Goal: Transaction & Acquisition: Purchase product/service

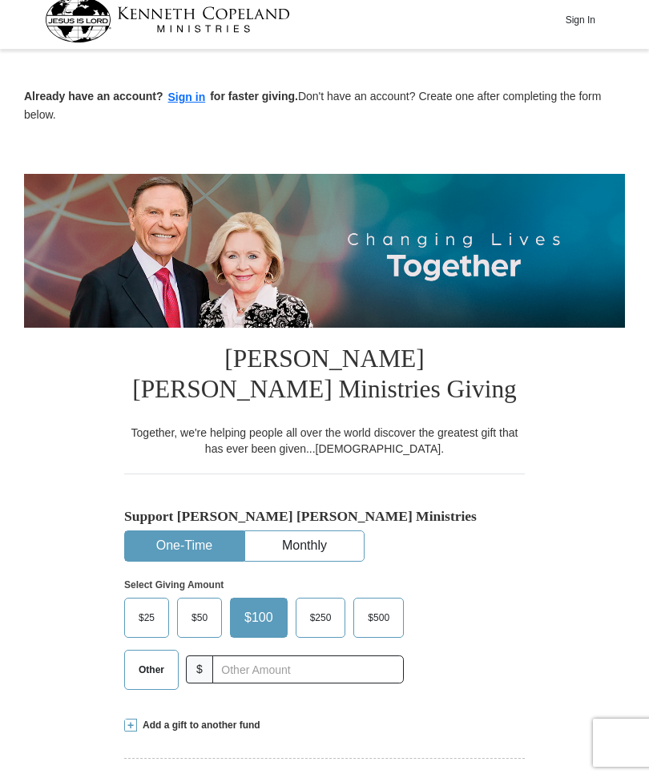
scroll to position [19, 0]
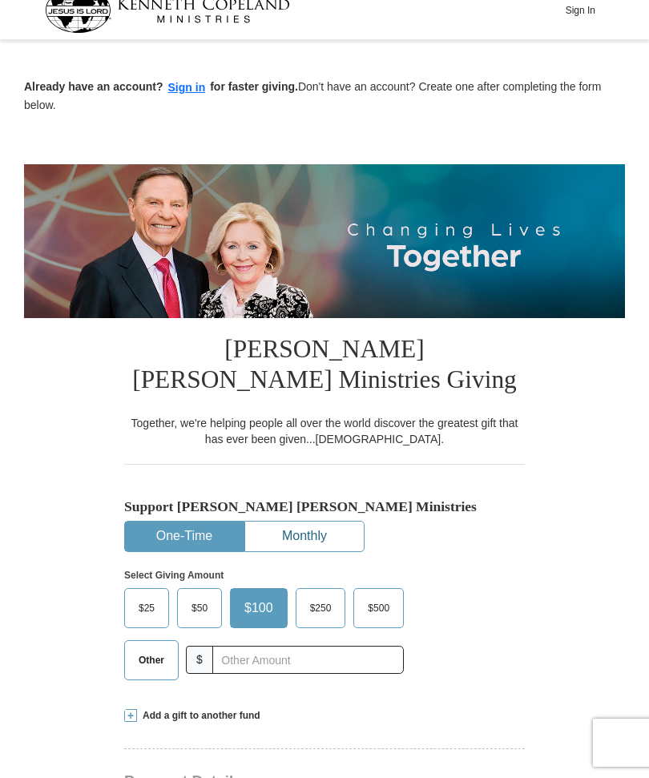
click at [330, 538] on button "Monthly" at bounding box center [304, 537] width 119 height 30
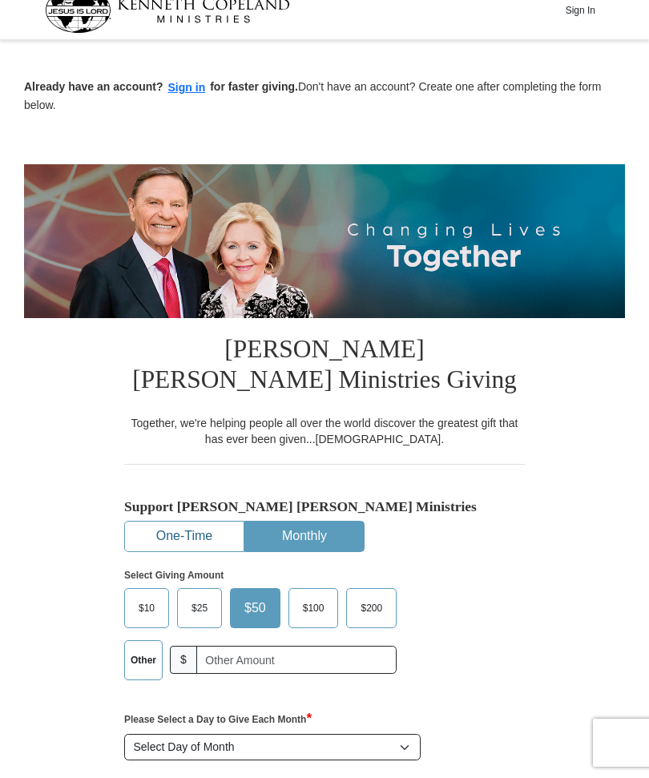
click at [188, 534] on button "One-Time" at bounding box center [184, 537] width 119 height 30
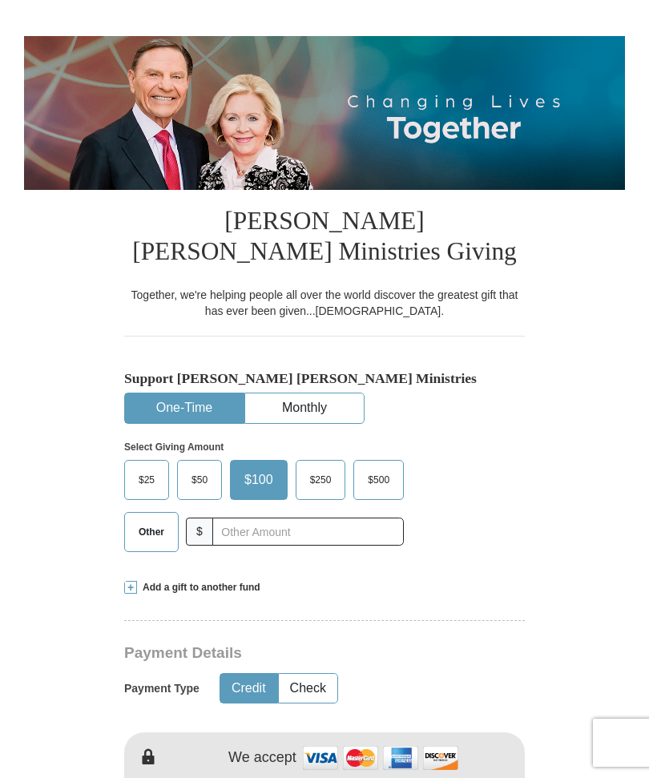
scroll to position [152, 0]
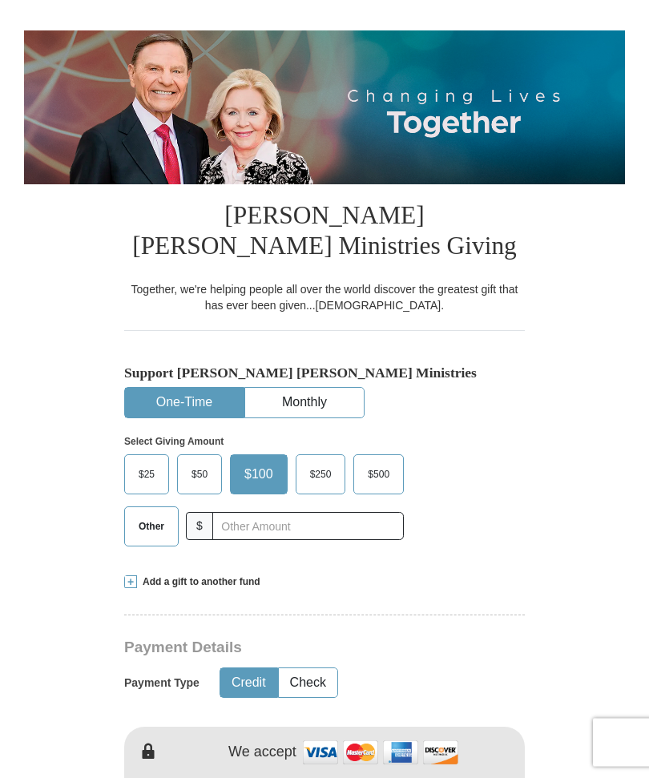
click at [155, 529] on span "Other" at bounding box center [152, 527] width 42 height 24
click at [0, 0] on input "Other" at bounding box center [0, 0] width 0 height 0
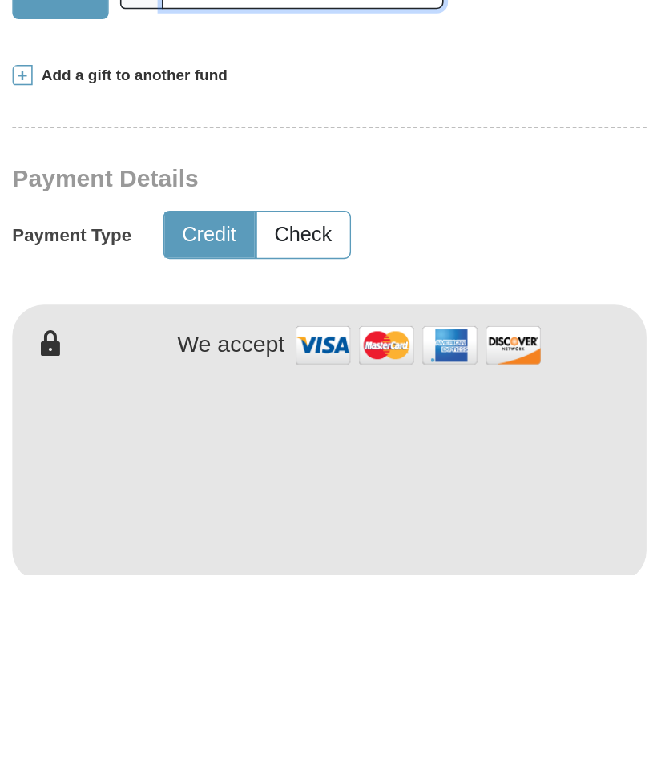
scroll to position [276, 0]
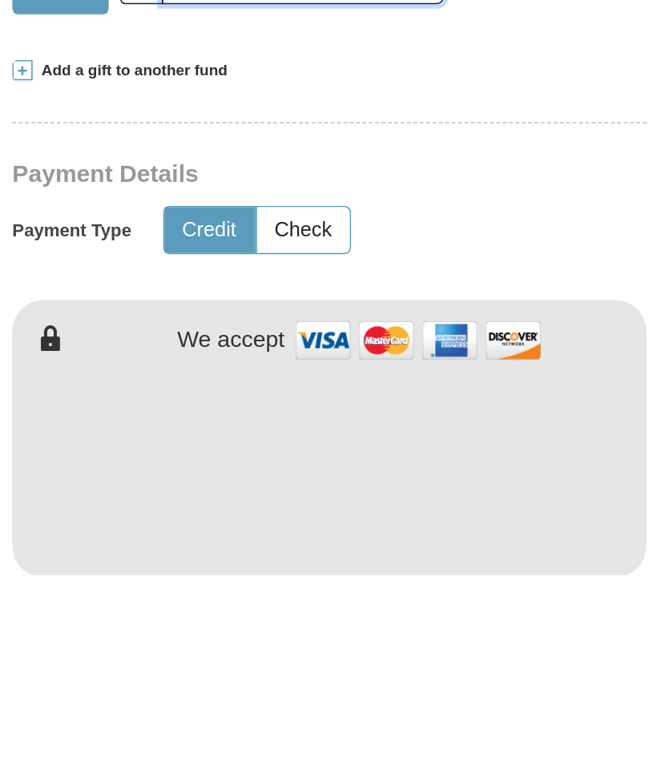
type input "320."
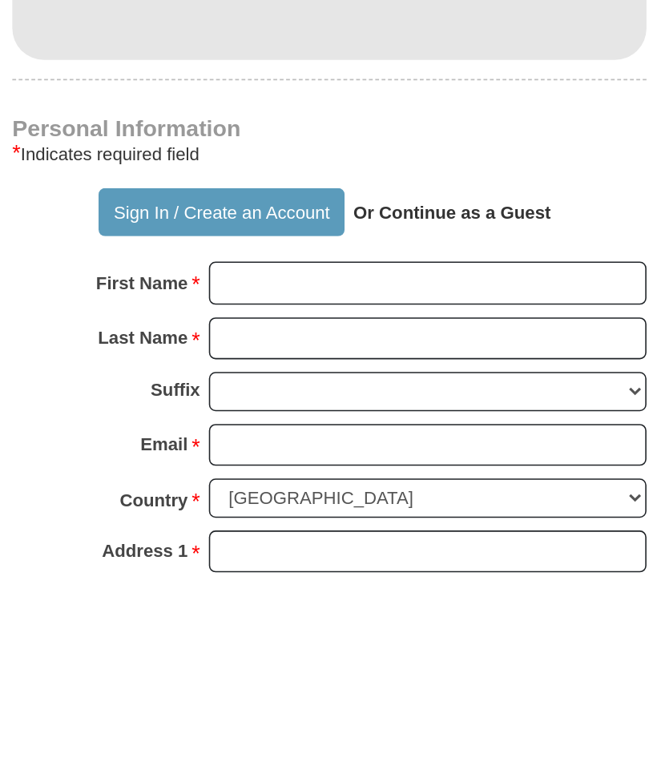
scroll to position [603, 0]
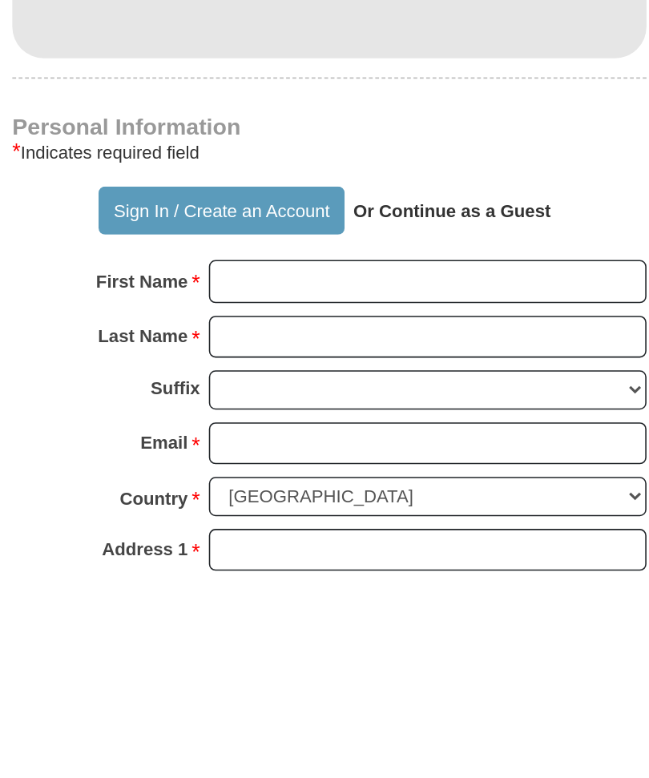
click at [340, 542] on strong "Or Continue as a Guest" at bounding box center [402, 548] width 125 height 13
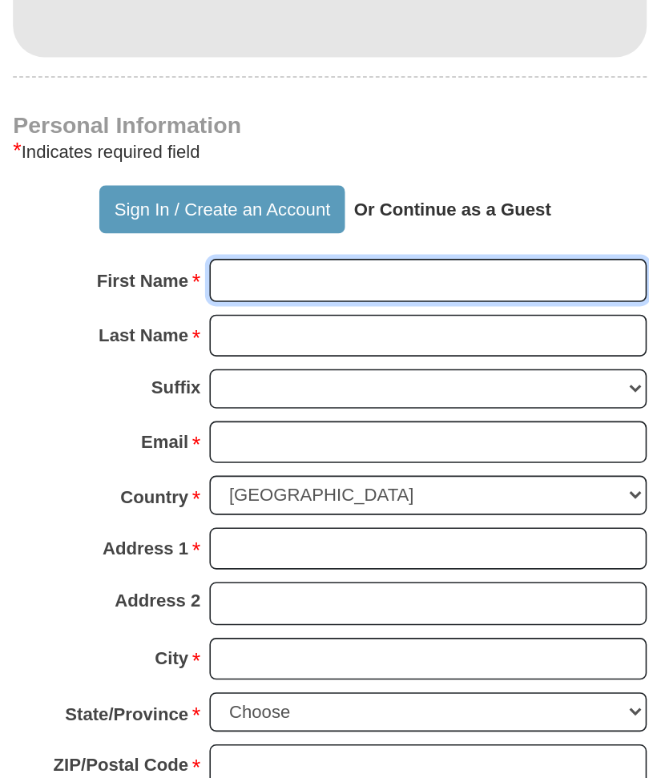
click at [248, 417] on input "First Name *" at bounding box center [386, 430] width 276 height 27
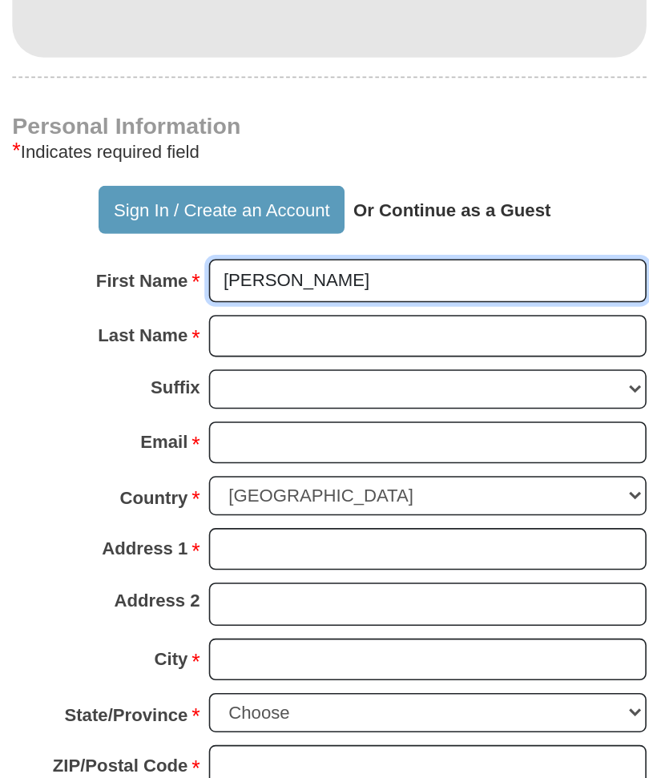
type input "[PERSON_NAME]"
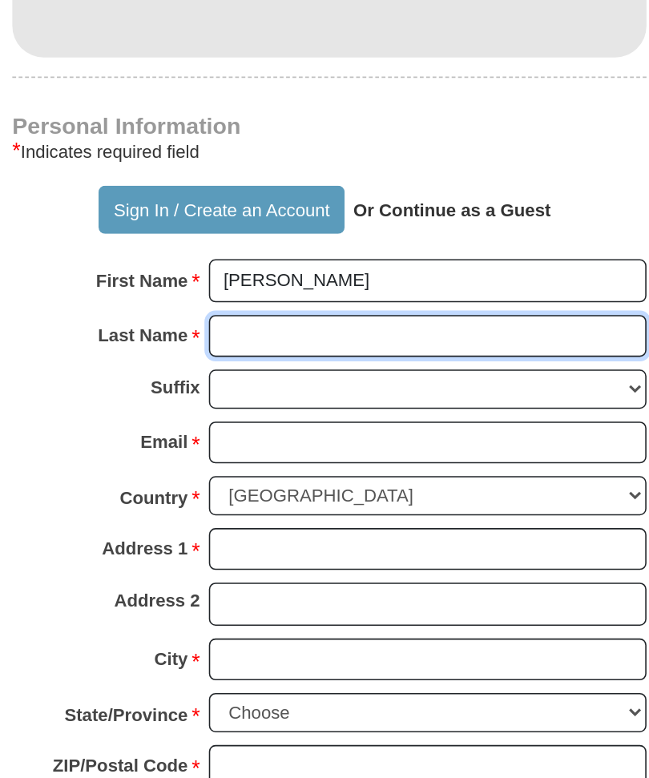
click at [248, 452] on input "Last Name *" at bounding box center [386, 465] width 276 height 27
type input "[PERSON_NAME]"
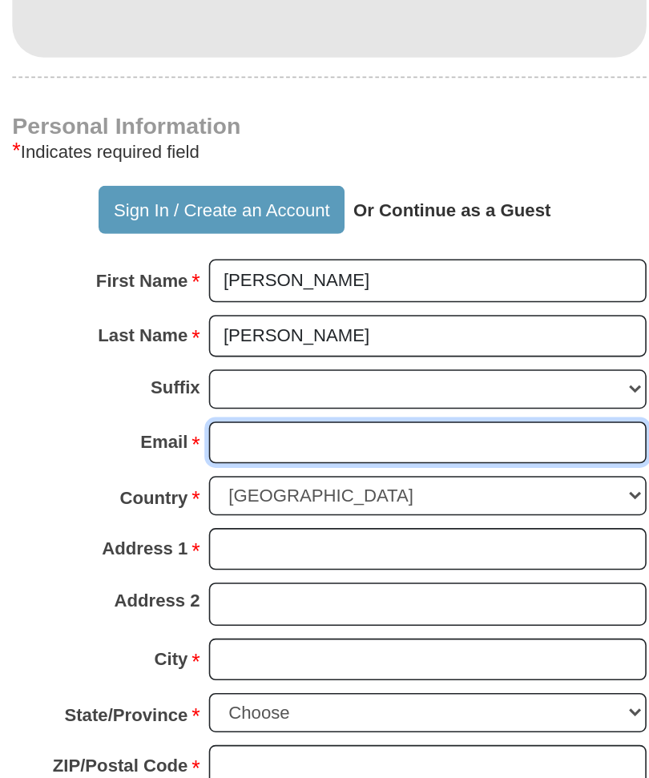
click at [248, 519] on input "Email *" at bounding box center [386, 532] width 276 height 27
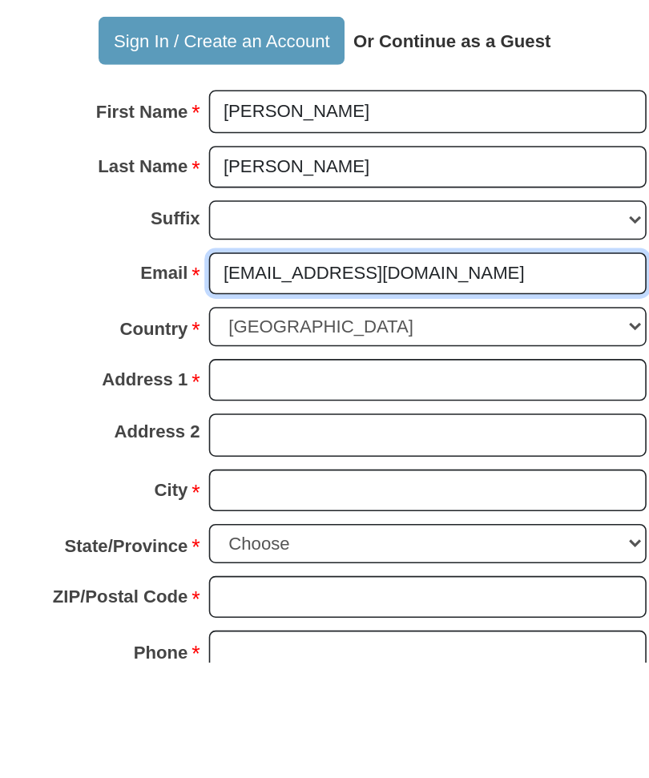
type input "[EMAIL_ADDRESS][DOMAIN_NAME]"
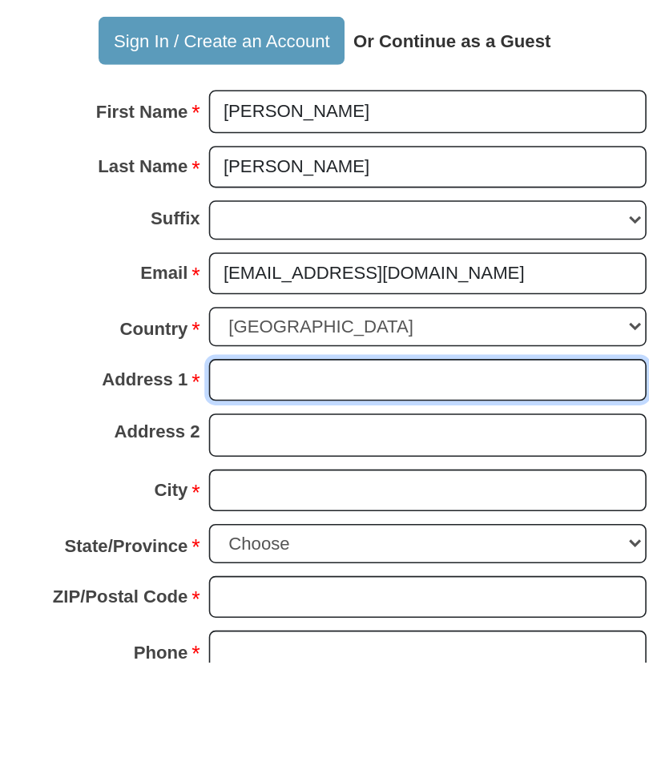
click at [248, 586] on input "Address 1 *" at bounding box center [386, 599] width 276 height 27
type input "[STREET_ADDRESS][PERSON_NAME]"
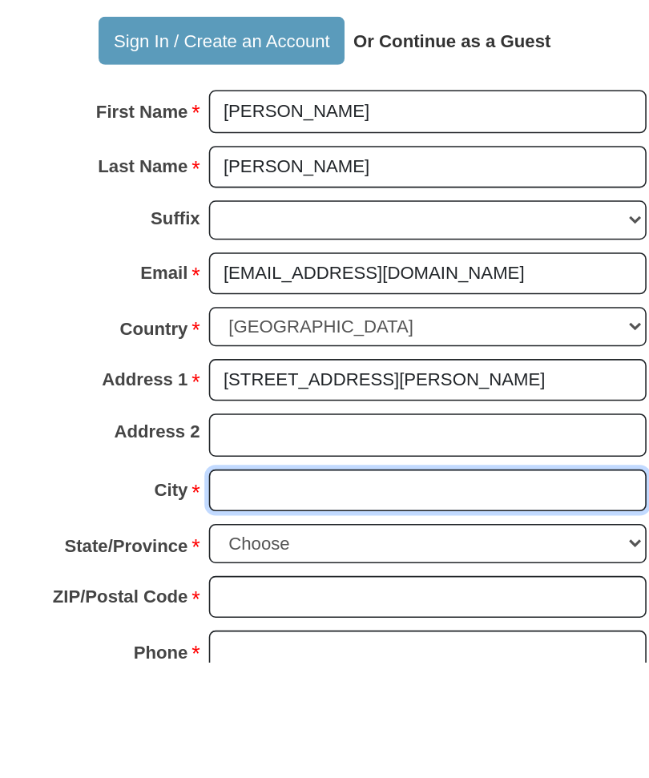
click at [248, 656] on input "City *" at bounding box center [386, 669] width 276 height 27
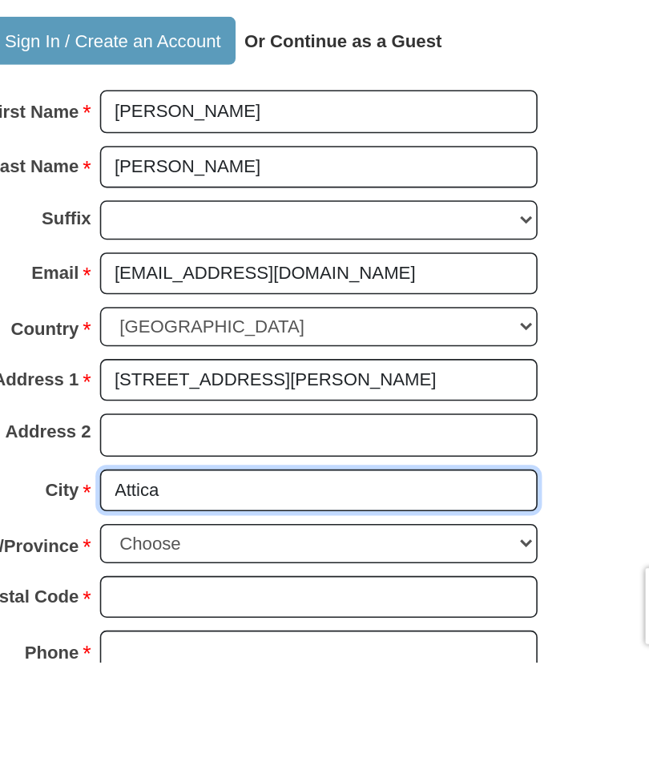
type input "Attica"
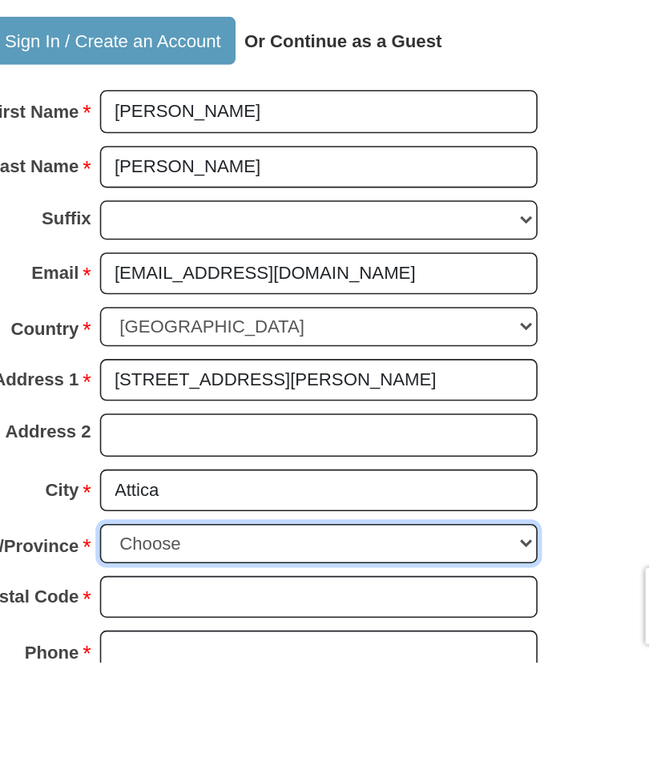
click at [330, 691] on select "Choose [US_STATE] [US_STATE] [US_STATE] [US_STATE] [US_STATE] Armed Forces Amer…" at bounding box center [386, 703] width 276 height 25
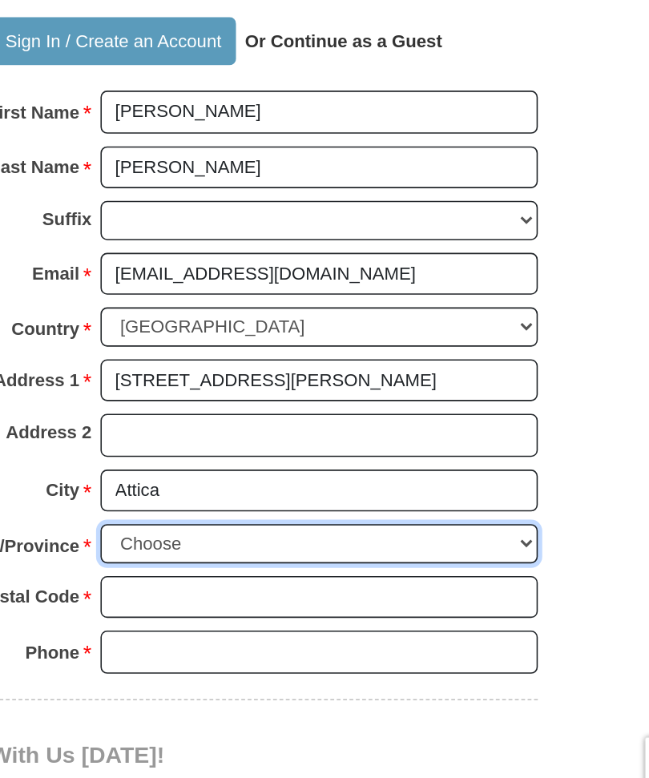
select select "MI"
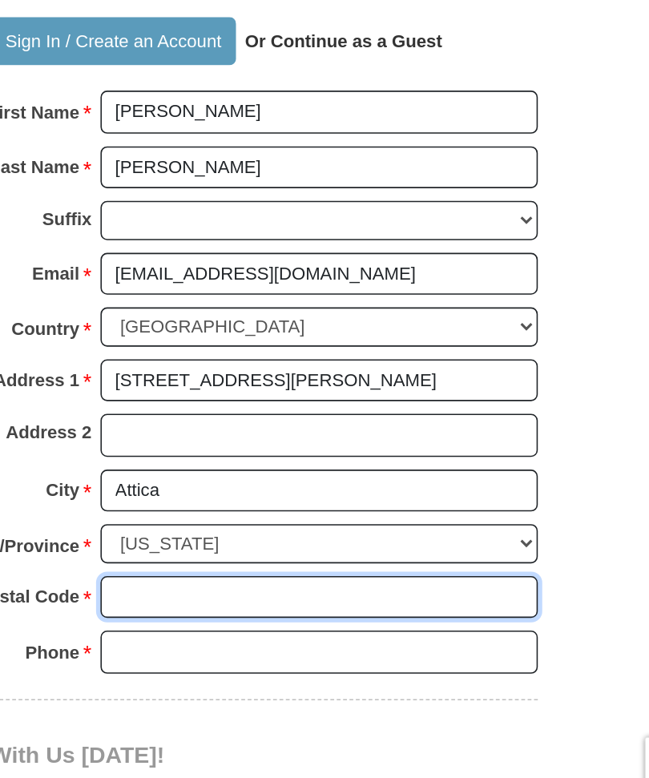
click at [248, 617] on input "ZIP/Postal Code *" at bounding box center [386, 630] width 276 height 27
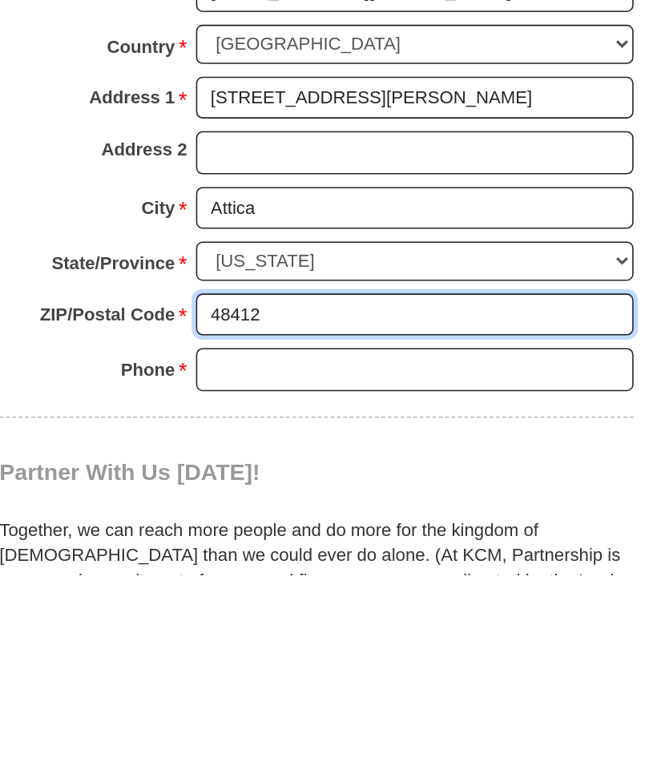
type input "48412"
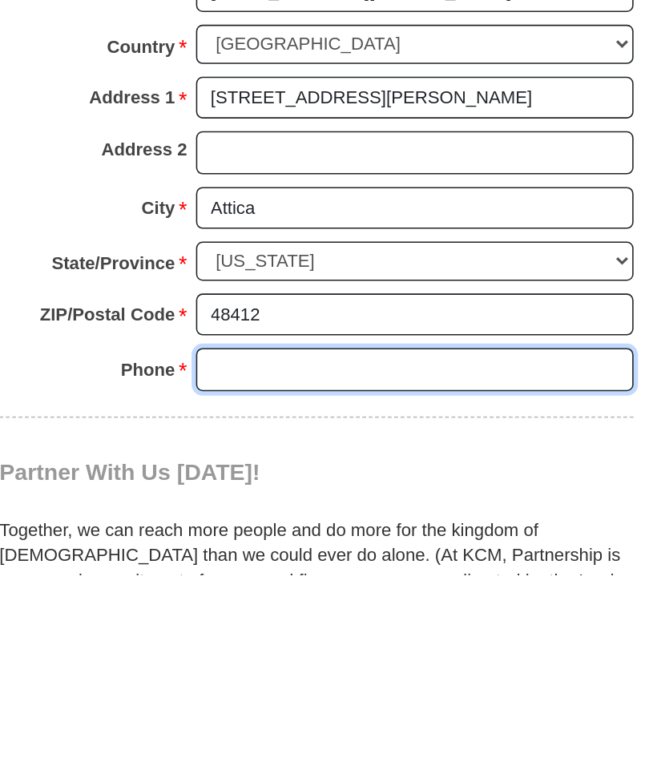
click at [248, 635] on input "Phone * *" at bounding box center [386, 648] width 276 height 27
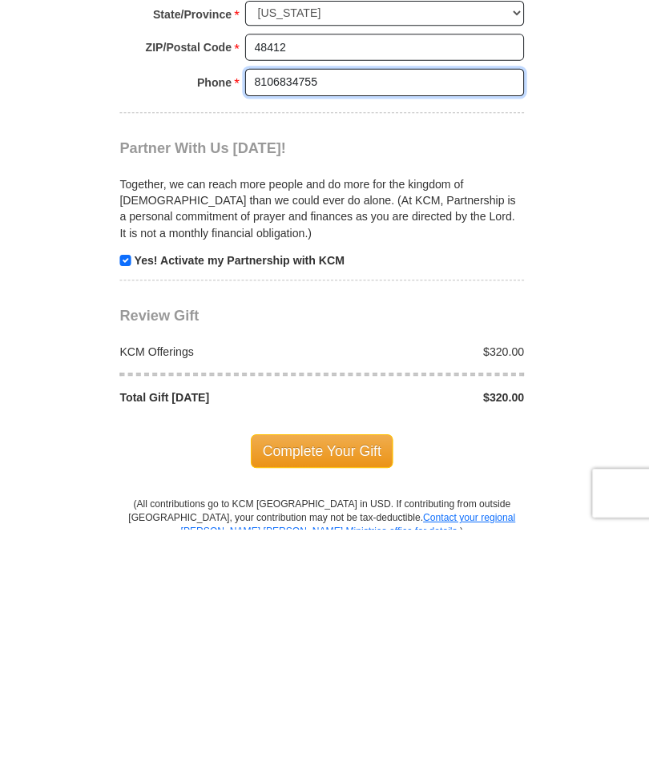
scroll to position [1203, 0]
type input "8106834755"
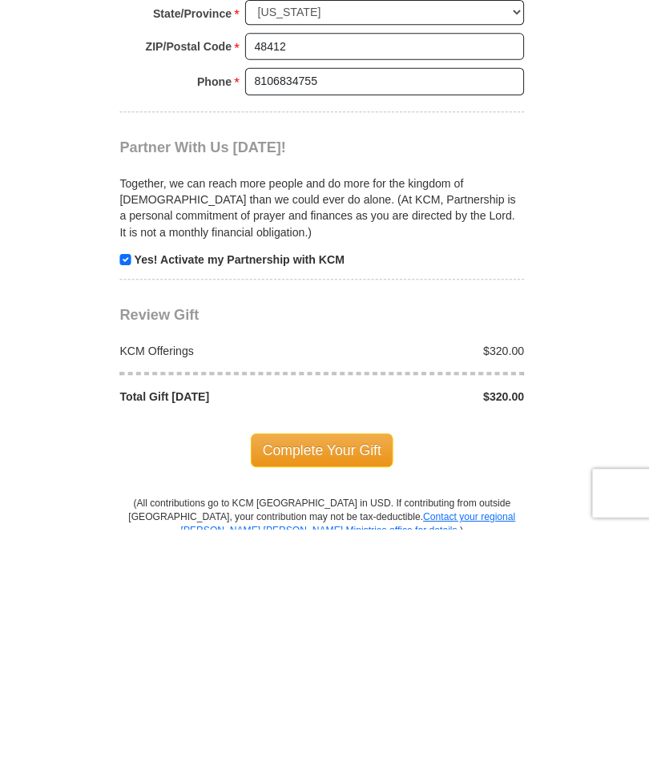
click at [347, 683] on span "Complete Your Gift" at bounding box center [325, 700] width 142 height 34
